Goal: Task Accomplishment & Management: Use online tool/utility

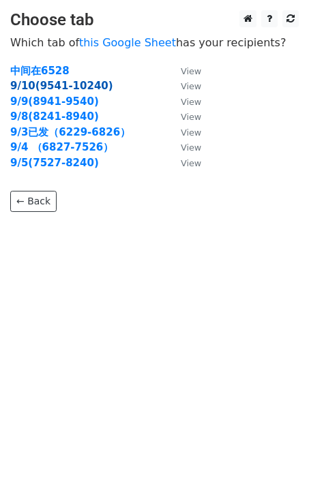
click at [73, 88] on strong "9/10(9541-10240)" at bounding box center [61, 86] width 103 height 12
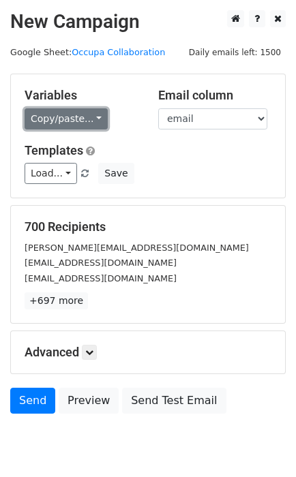
click at [99, 118] on link "Copy/paste..." at bounding box center [66, 118] width 83 height 21
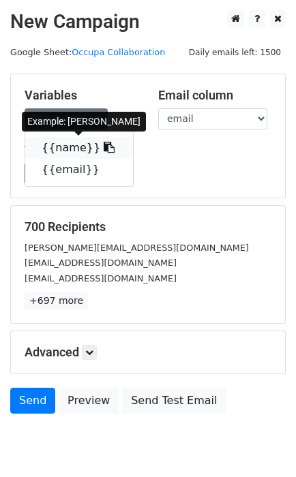
click at [104, 149] on icon at bounding box center [109, 147] width 11 height 11
